Goal: Check status: Check status

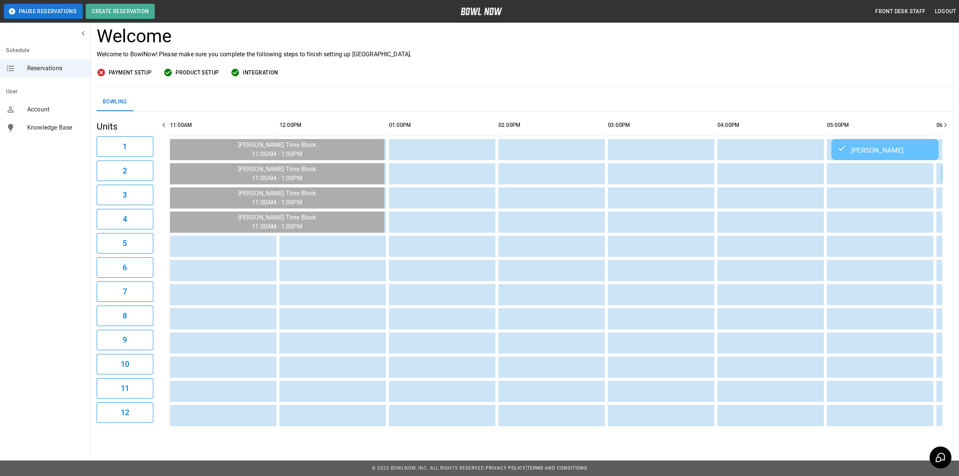
scroll to position [0, 660]
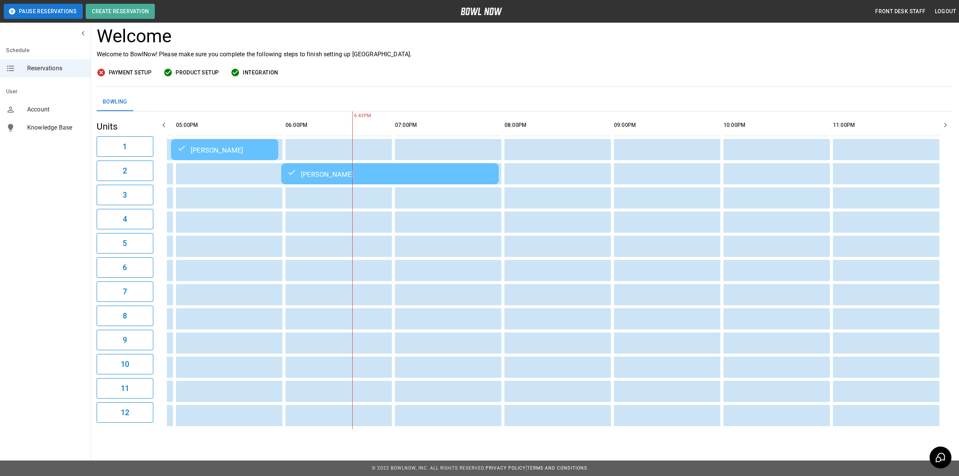
scroll to position [0, 660]
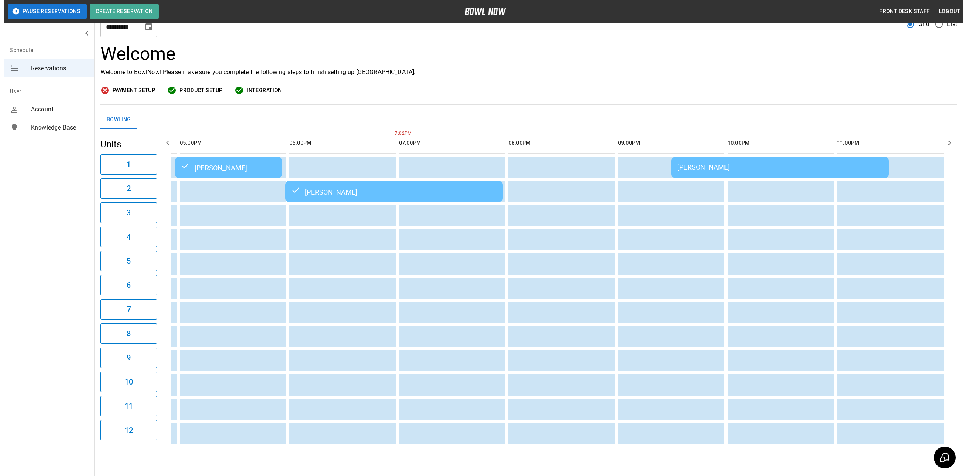
scroll to position [54, 0]
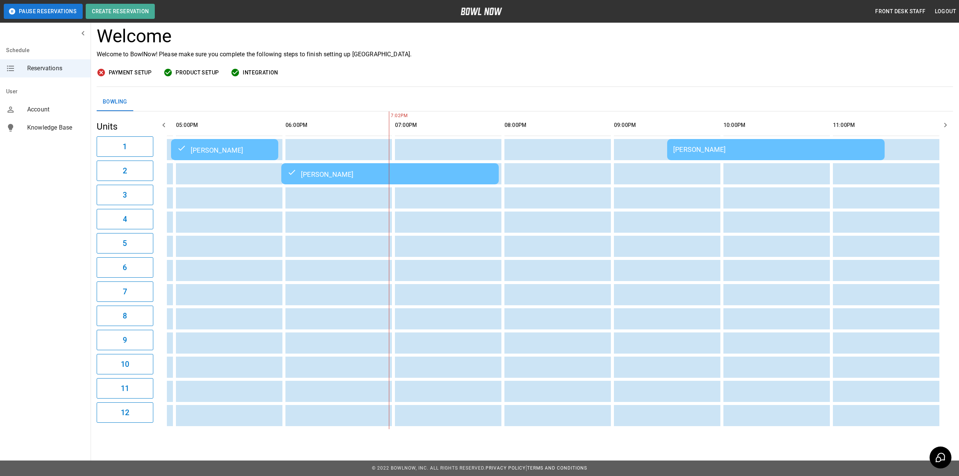
click at [724, 145] on div "[PERSON_NAME]" at bounding box center [775, 149] width 205 height 8
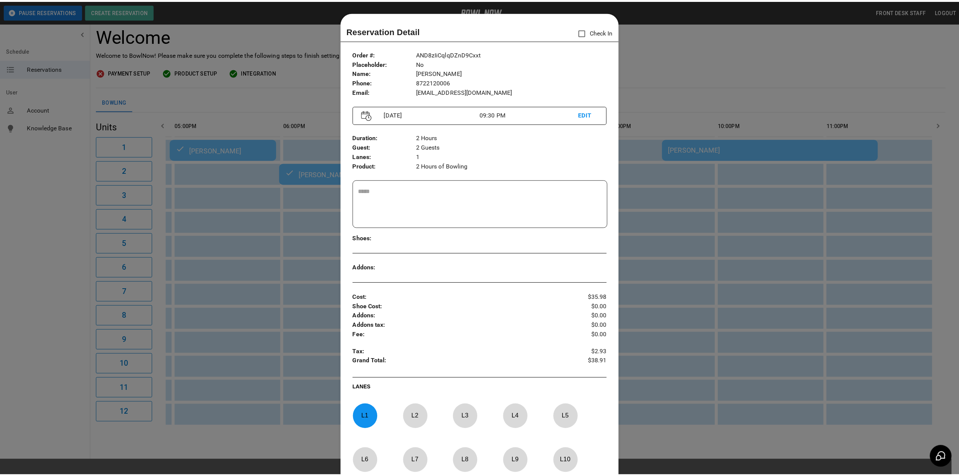
scroll to position [12, 0]
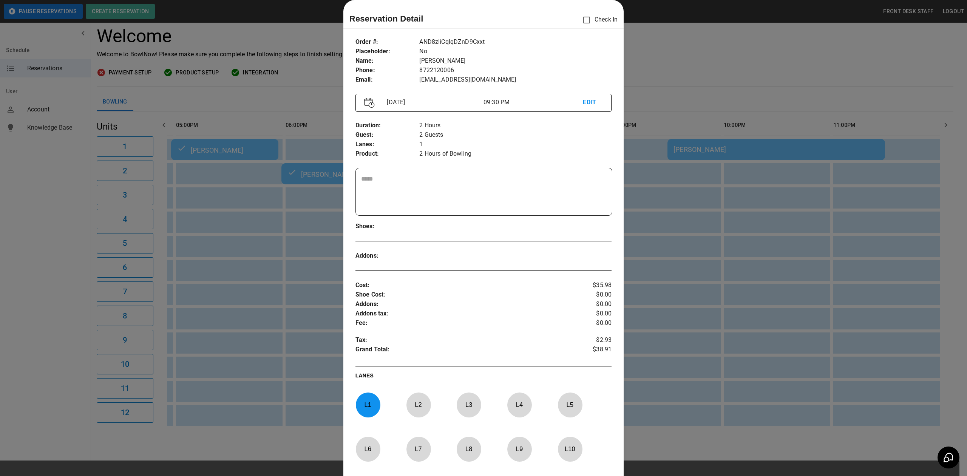
click at [714, 61] on div at bounding box center [483, 238] width 967 height 476
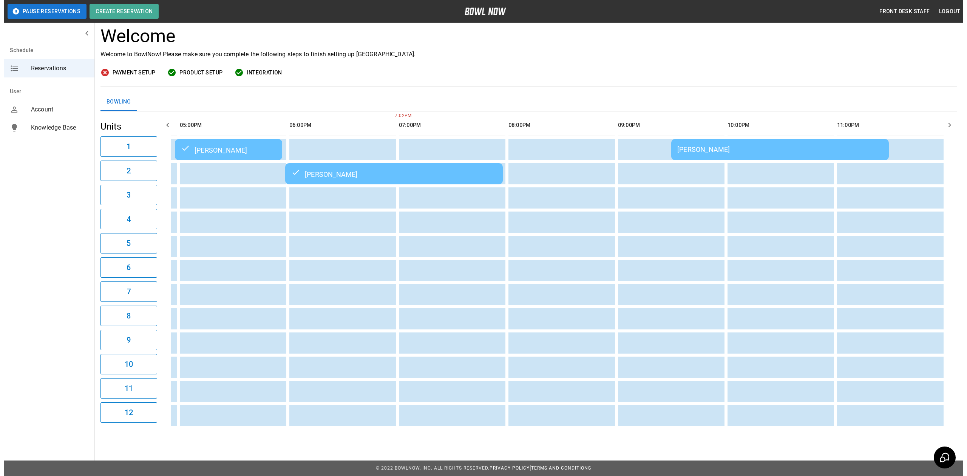
scroll to position [0, 653]
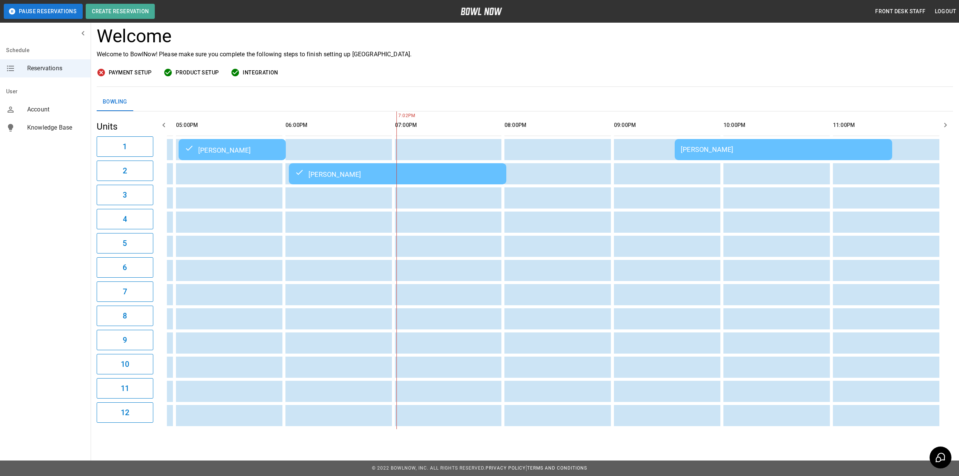
click at [719, 153] on table "[PERSON_NAME] Mo Odoffin [PERSON_NAME]" at bounding box center [232, 270] width 1436 height 318
click at [716, 145] on div "[PERSON_NAME]" at bounding box center [783, 149] width 205 height 8
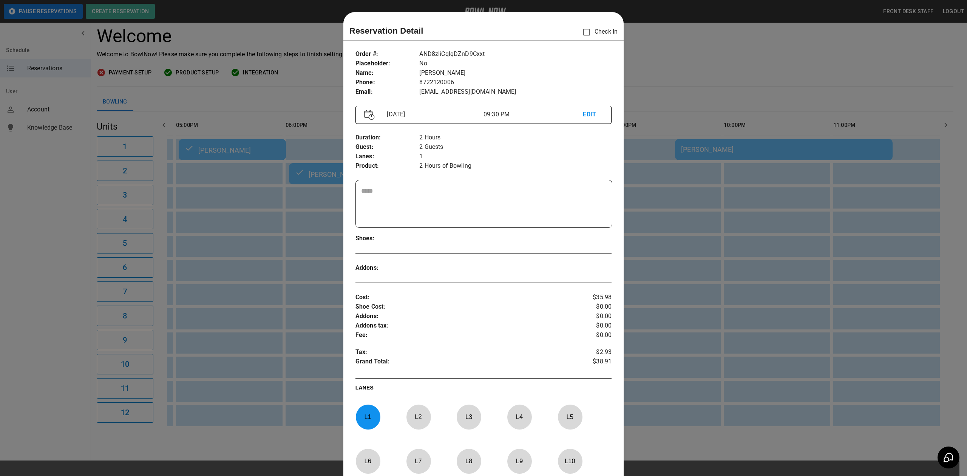
scroll to position [12, 0]
click at [644, 72] on div at bounding box center [483, 238] width 967 height 476
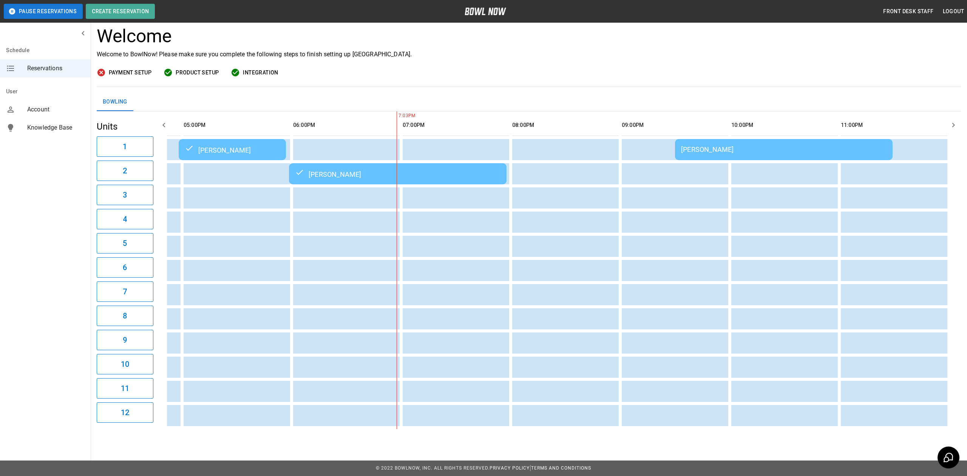
scroll to position [0, 633]
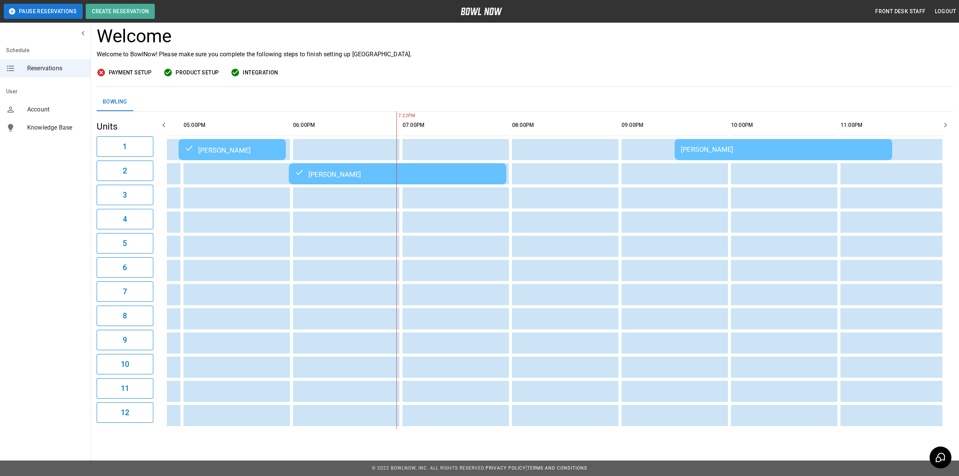
click at [709, 146] on td "[PERSON_NAME]" at bounding box center [783, 149] width 217 height 21
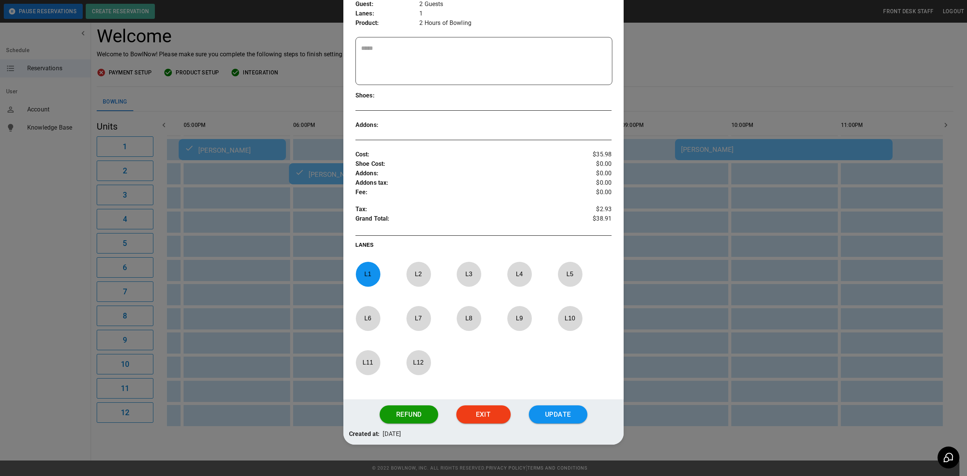
scroll to position [150, 0]
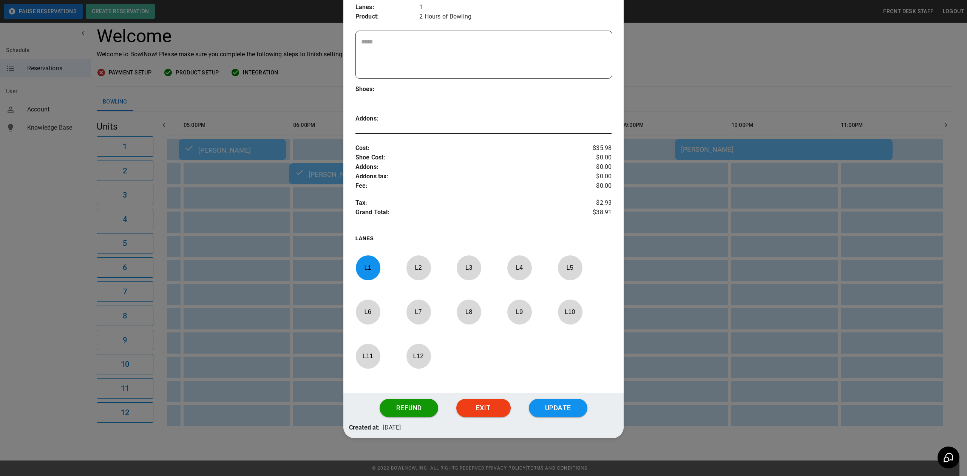
click at [726, 50] on div at bounding box center [483, 238] width 967 height 476
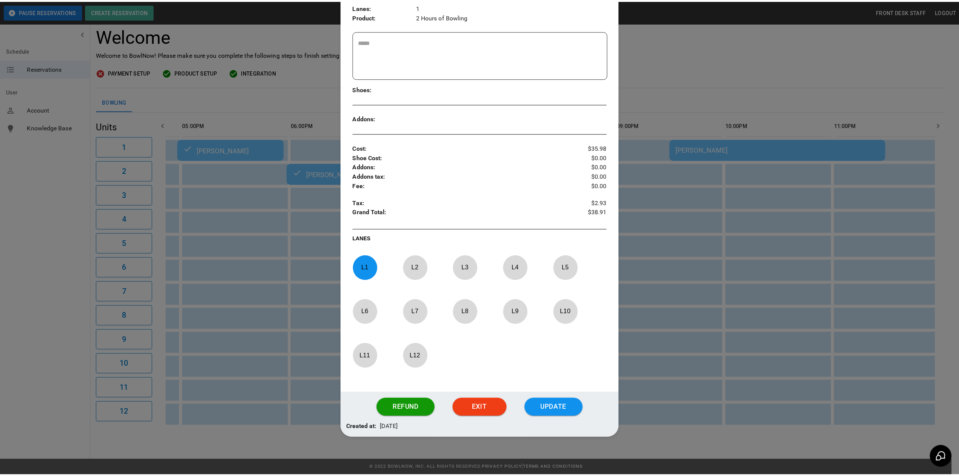
scroll to position [0, 0]
